Goal: Information Seeking & Learning: Learn about a topic

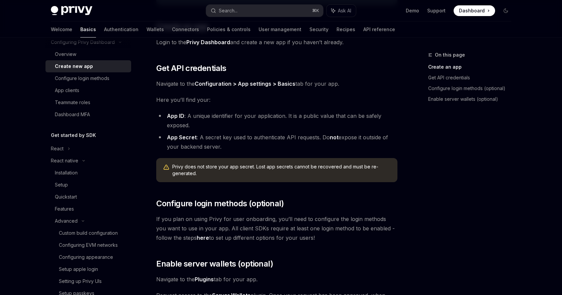
scroll to position [130, 0]
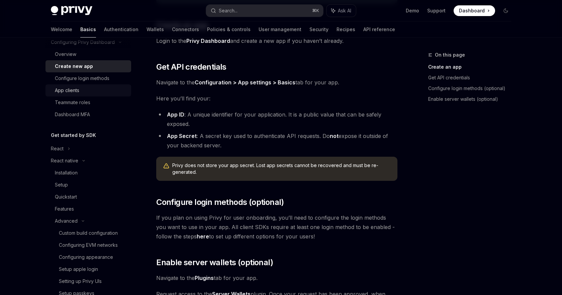
click at [75, 90] on div "App clients" at bounding box center [67, 90] width 24 height 8
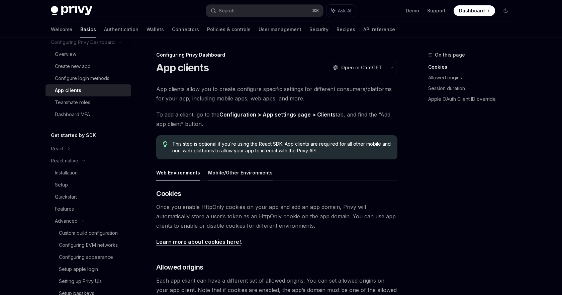
click at [234, 168] on button "Mobile/Other Environments" at bounding box center [240, 173] width 65 height 16
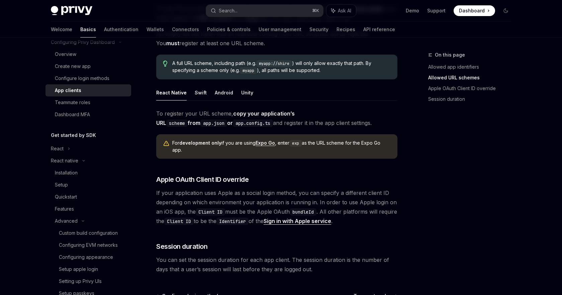
scroll to position [498, 0]
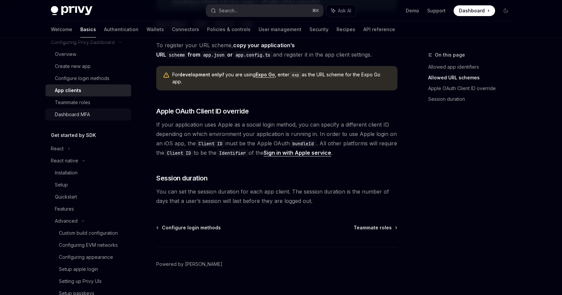
click at [75, 117] on div "Dashboard MFA" at bounding box center [72, 114] width 35 height 8
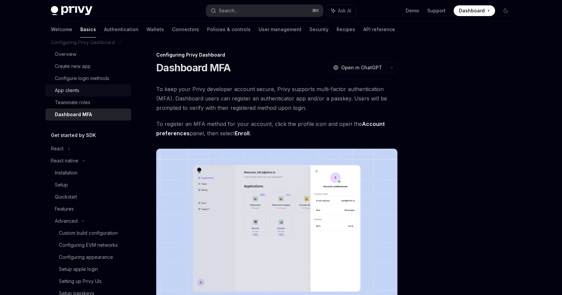
click at [75, 93] on div "App clients" at bounding box center [67, 90] width 24 height 8
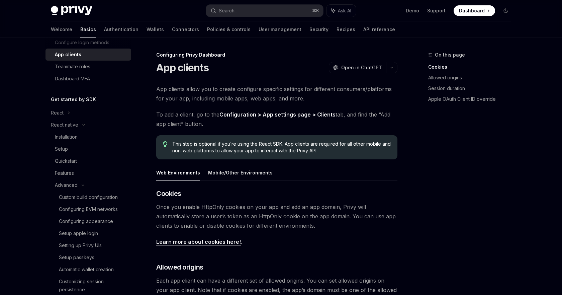
scroll to position [322, 0]
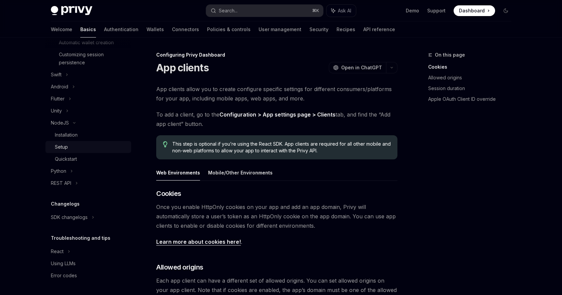
click at [65, 148] on div "Setup" at bounding box center [61, 147] width 13 height 8
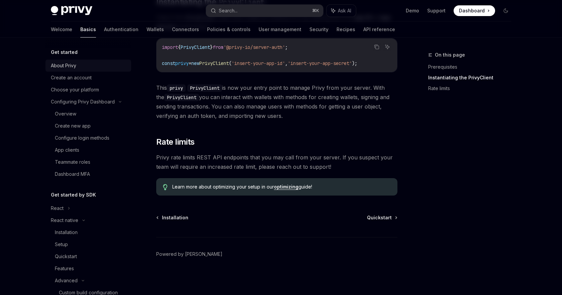
click at [69, 66] on div "About Privy" at bounding box center [63, 66] width 25 height 8
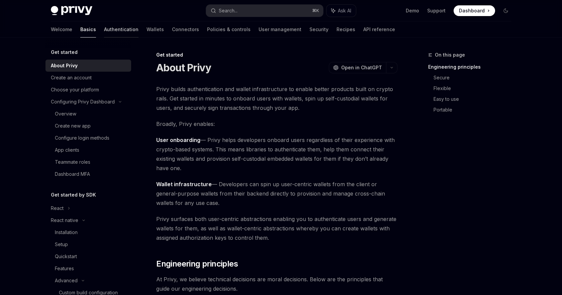
click at [104, 32] on link "Authentication" at bounding box center [121, 29] width 34 height 16
type textarea "*"
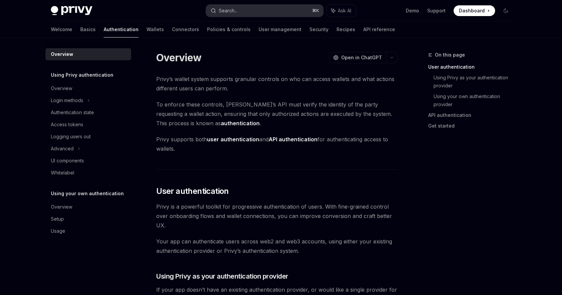
click at [270, 11] on button "Search... ⌘ K" at bounding box center [264, 11] width 117 height 12
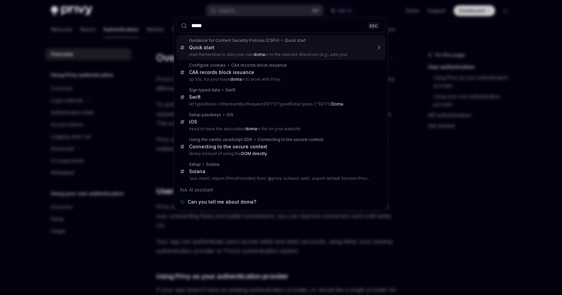
type input "******"
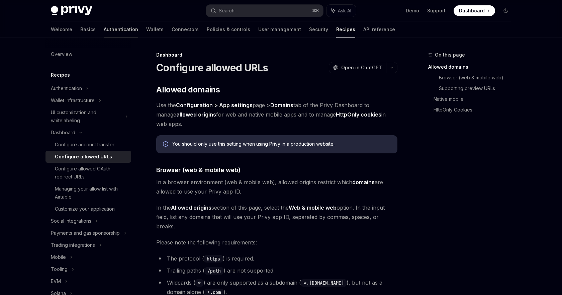
click at [104, 31] on link "Authentication" at bounding box center [121, 29] width 34 height 16
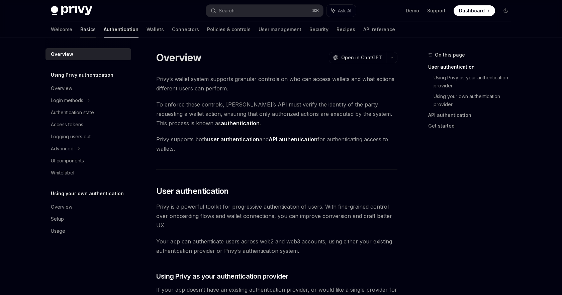
click at [80, 33] on link "Basics" at bounding box center [87, 29] width 15 height 16
type textarea "*"
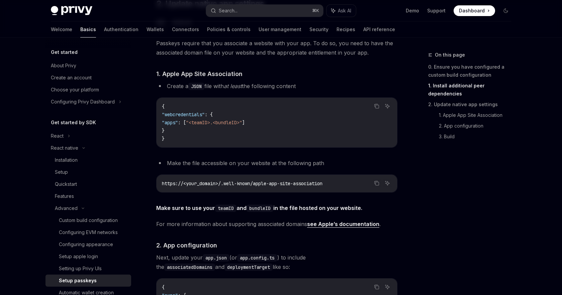
scroll to position [374, 0]
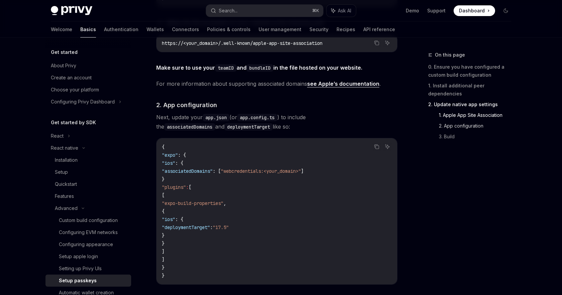
click at [475, 120] on link "2. App configuration" at bounding box center [478, 125] width 78 height 11
